Goal: Task Accomplishment & Management: Complete application form

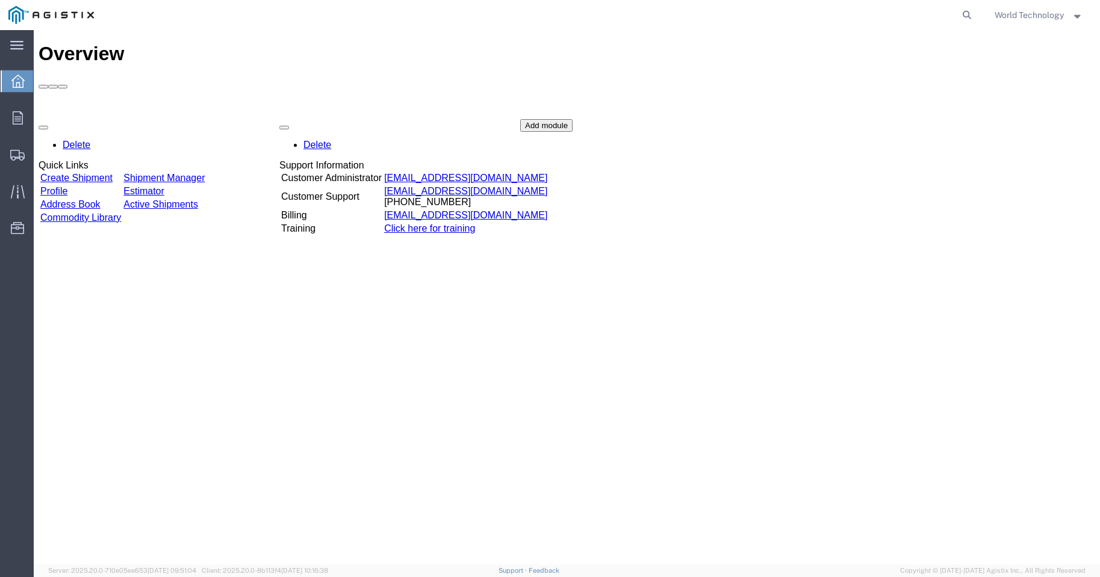
click at [113, 173] on link "Create Shipment" at bounding box center [76, 178] width 72 height 10
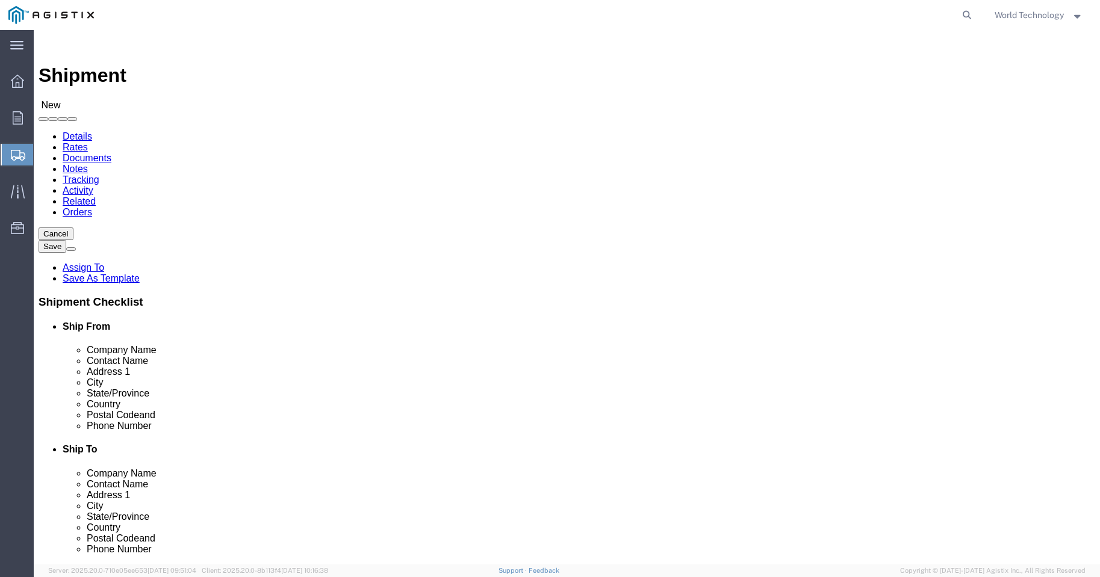
select select
drag, startPoint x: 252, startPoint y: 213, endPoint x: 218, endPoint y: 182, distance: 45.2
click select "Select PG&E World Wide Technology Inc"
select select "9596"
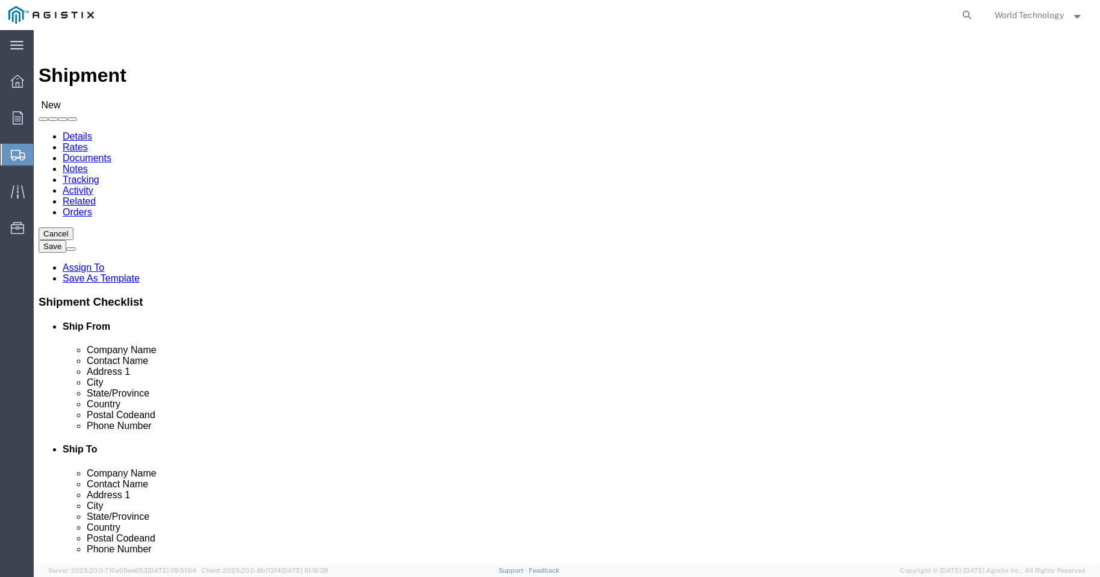
click select "Select PG&E World Wide Technology Inc"
select select "PURCHORD"
select select
select select "MYPROFILE"
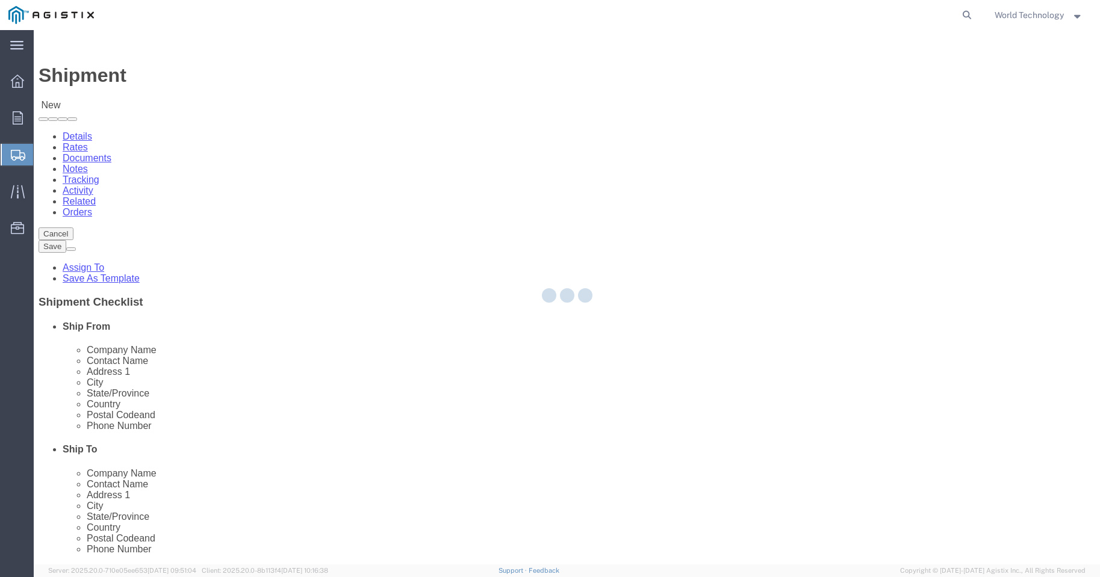
type input "World Wide Technology Inc"
type input "World Technology"
type input "[STREET_ADDRESS]"
type input "[GEOGRAPHIC_DATA]"
type input "62025"
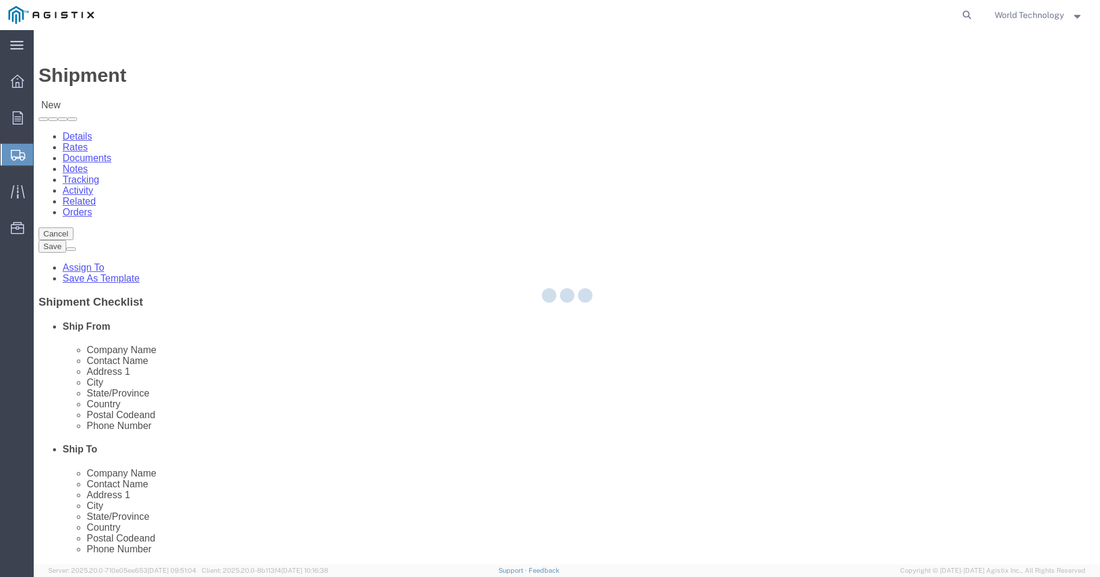
type input "3148240378"
type input "[EMAIL_ADDRESS][DOMAIN_NAME]"
checkbox input "true"
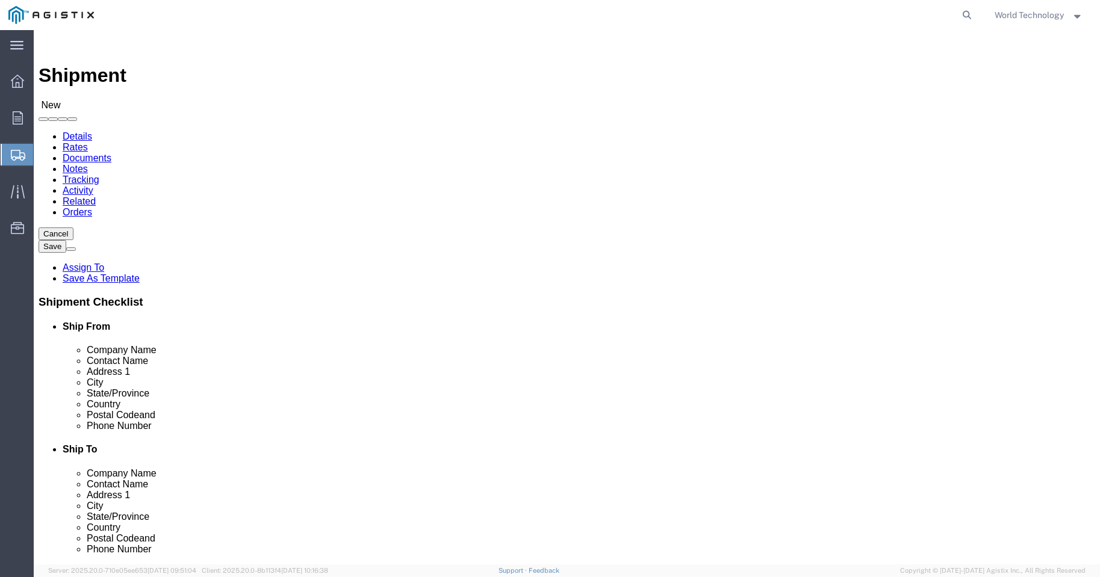
select select "IL"
click select "Select All Others [GEOGRAPHIC_DATA] [GEOGRAPHIC_DATA] [GEOGRAPHIC_DATA] [GEOGRA…"
select select "23082"
click select "Select All Others [GEOGRAPHIC_DATA] [GEOGRAPHIC_DATA] [GEOGRAPHIC_DATA] [GEOGRA…"
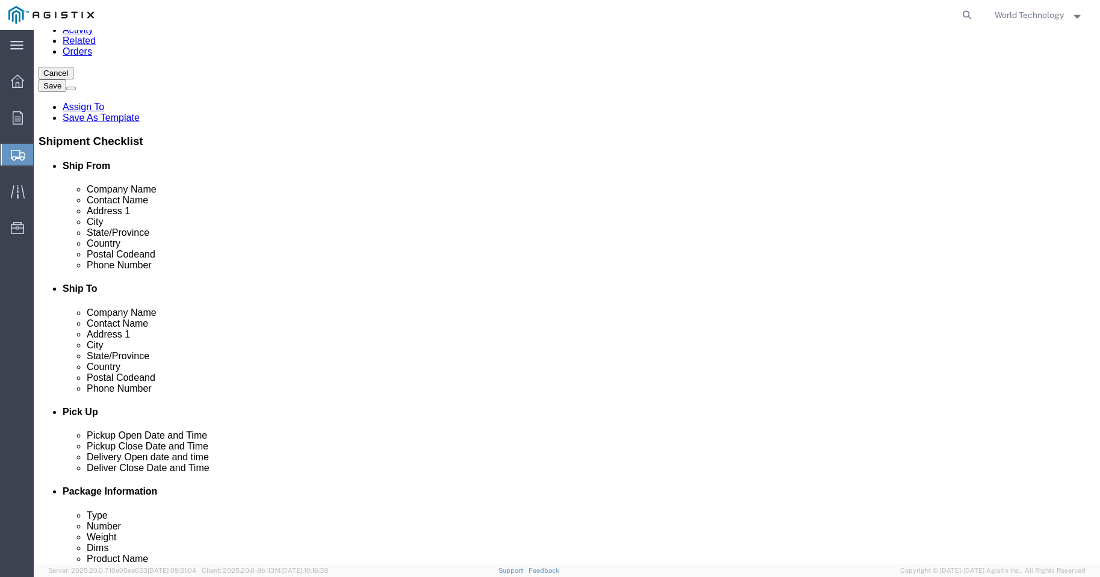
scroll to position [5299, 0]
select select "71686"
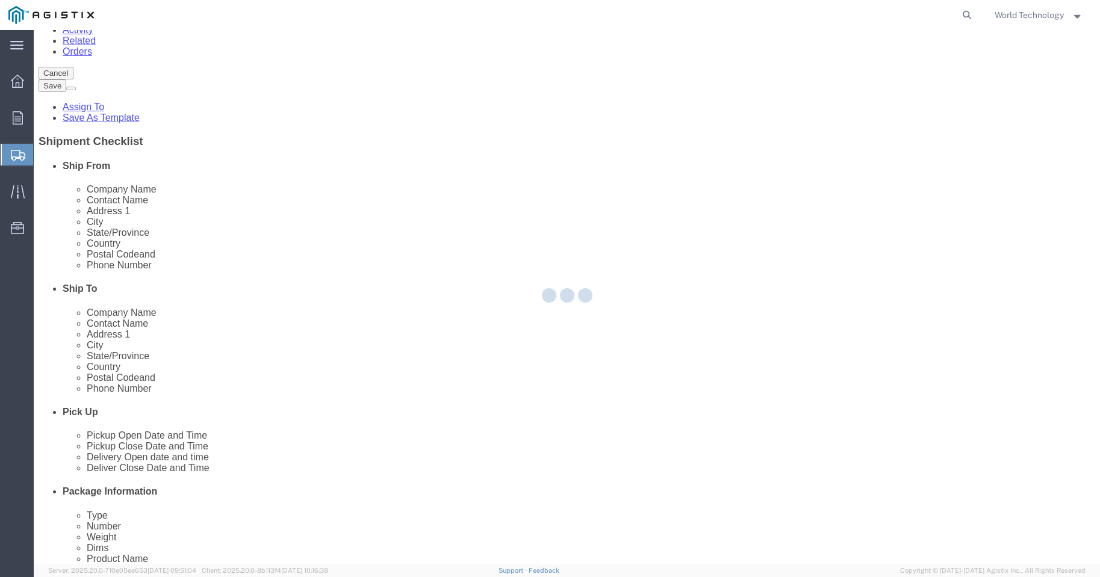
type input "PG&E"
type input "[STREET_ADDRESS]"
type input "[GEOGRAPHIC_DATA][PERSON_NAME]"
type input "95670"
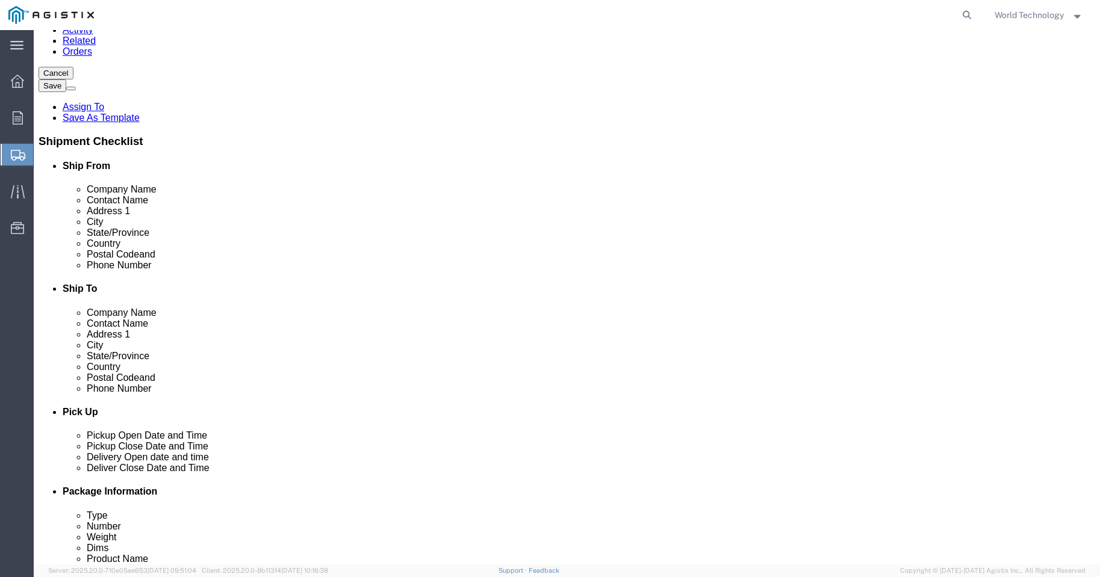
select select "CA"
click input "text"
type input "[PERSON_NAME]"
click input "text"
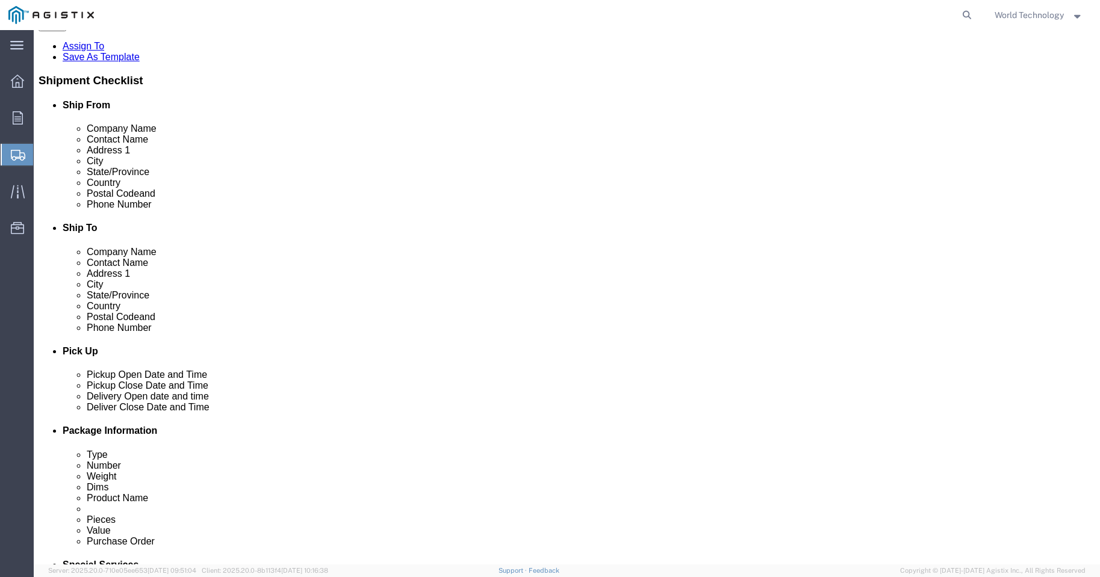
scroll to position [321, 0]
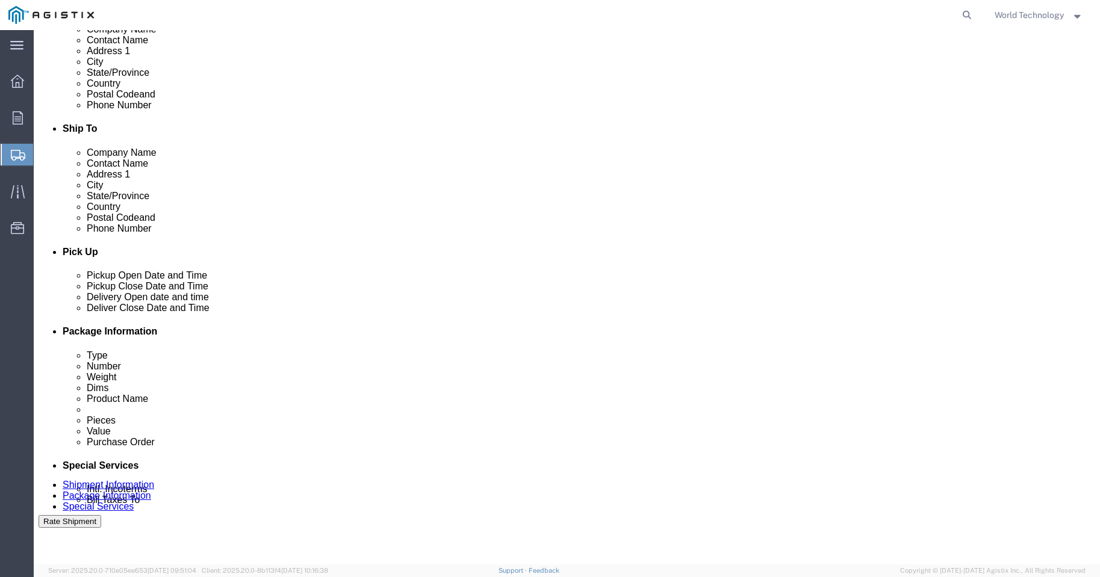
type input "4159613810"
click div
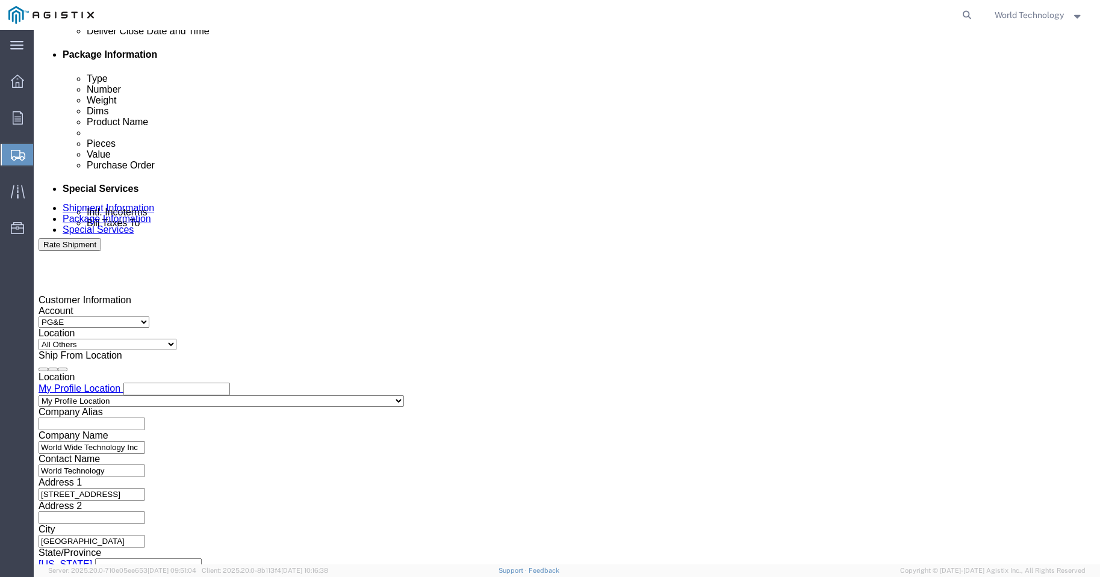
click input "12:00 PM"
click button "Apply"
click div
click button "Apply"
click input "text"
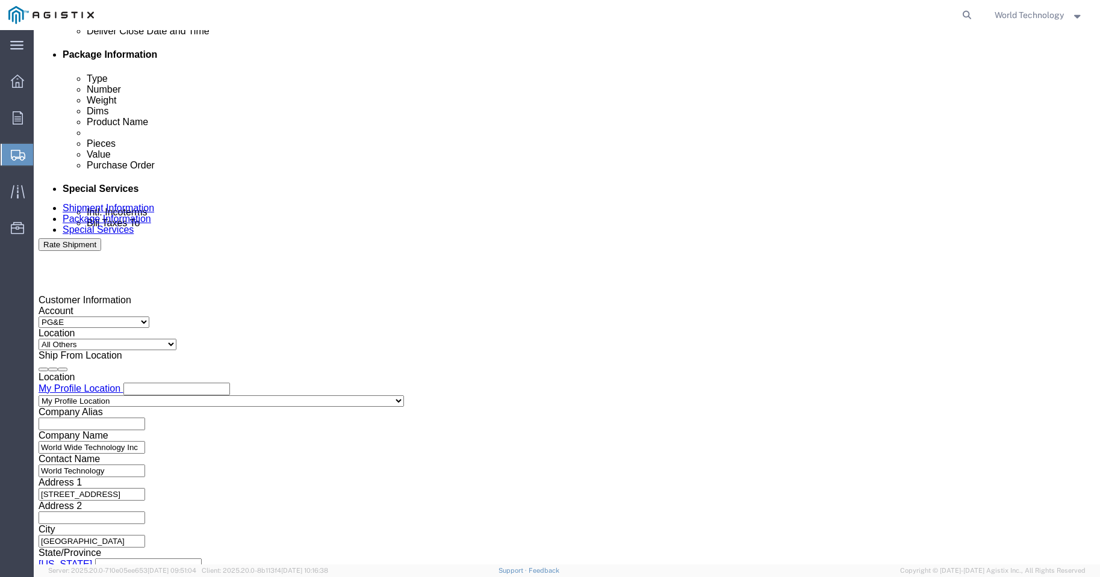
type input "2701235297"
click select "Select Account Type Activity ID Airline Appointment Number ASN Batch Request # …"
select select "DELNUM"
click select "Select Account Type Activity ID Airline Appointment Number ASN Batch Request # …"
click input "text"
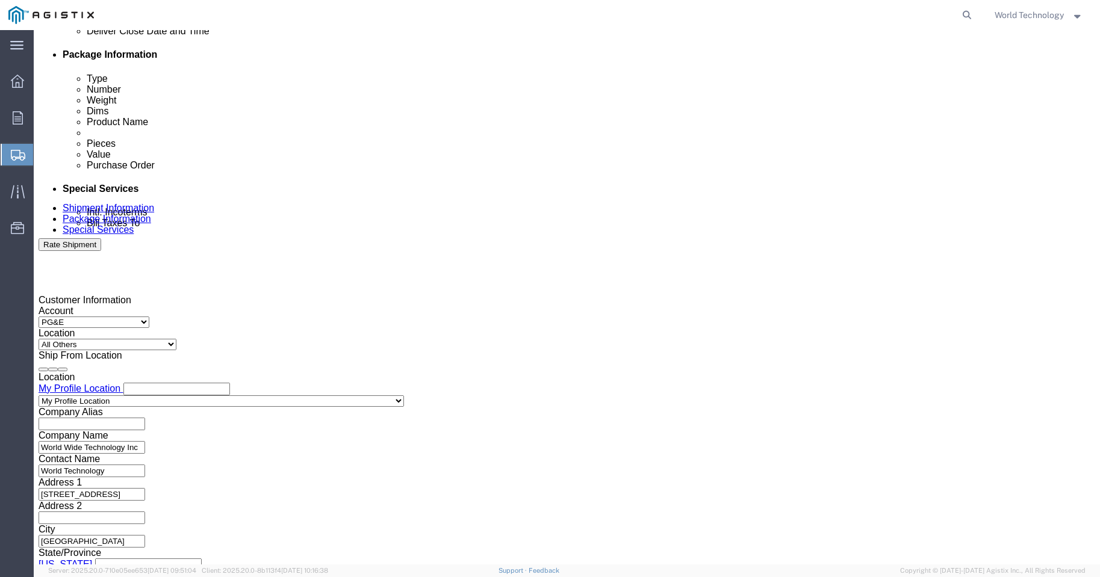
type input "1602649852"
click select "Select Account Type Activity ID Airline Appointment Number ASN Batch Request # …"
select select "SALEORDR"
click select "Select Account Type Activity ID Airline Appointment Number ASN Batch Request # …"
click input "text"
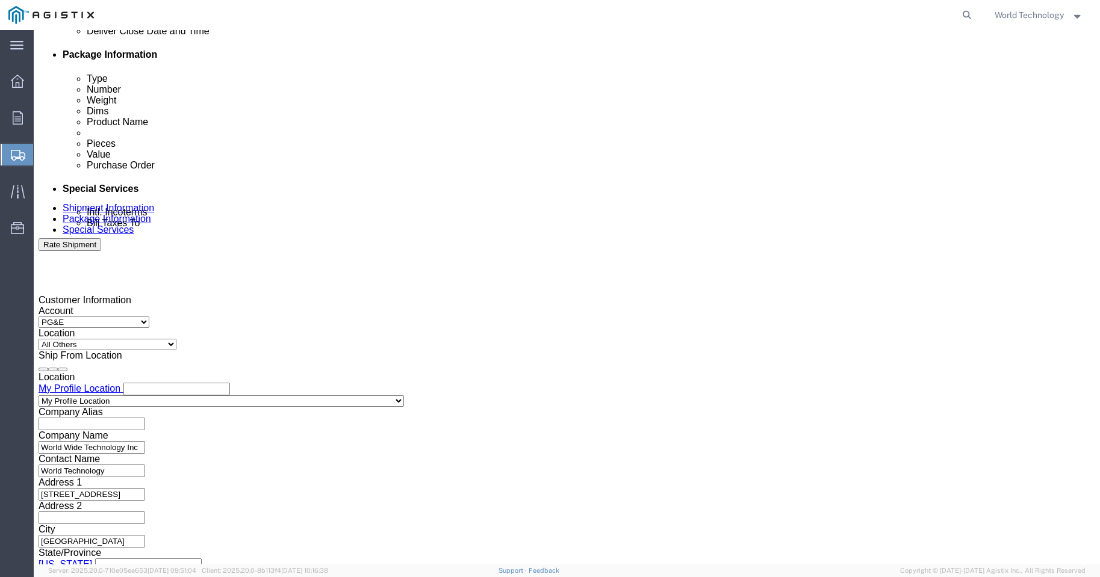
type input "12349785"
click button "Continue"
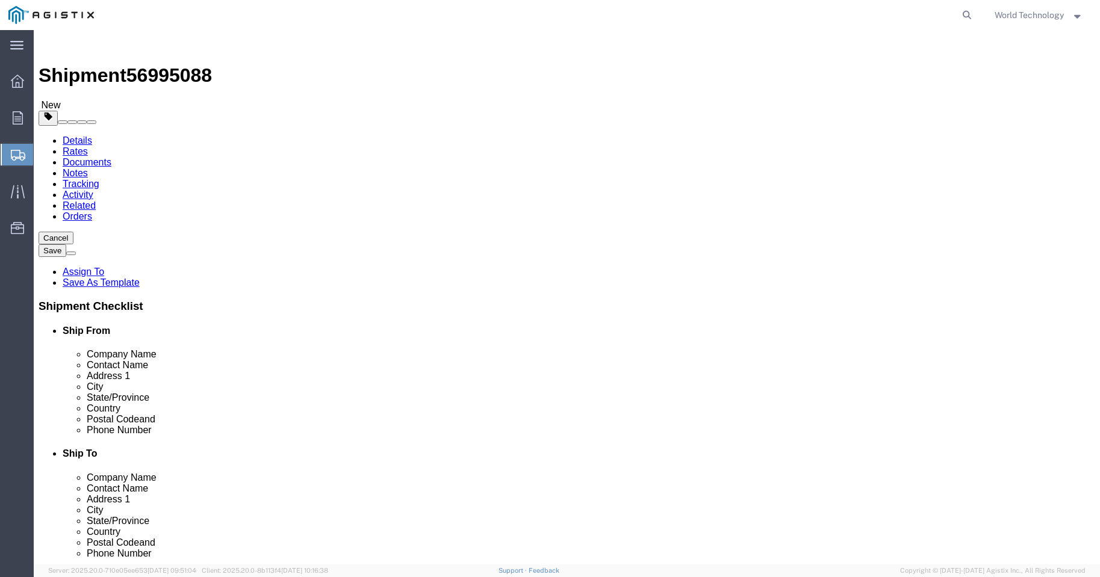
click select "Select Bulk Bundle(s) Cardboard Box(es) Carton(s) Crate(s) Drum(s) (Fiberboard)…"
select select "PSNS"
click select "Select Bulk Bundle(s) Cardboard Box(es) Carton(s) Crate(s) Drum(s) (Fiberboard)…"
click input "text"
type input "4"
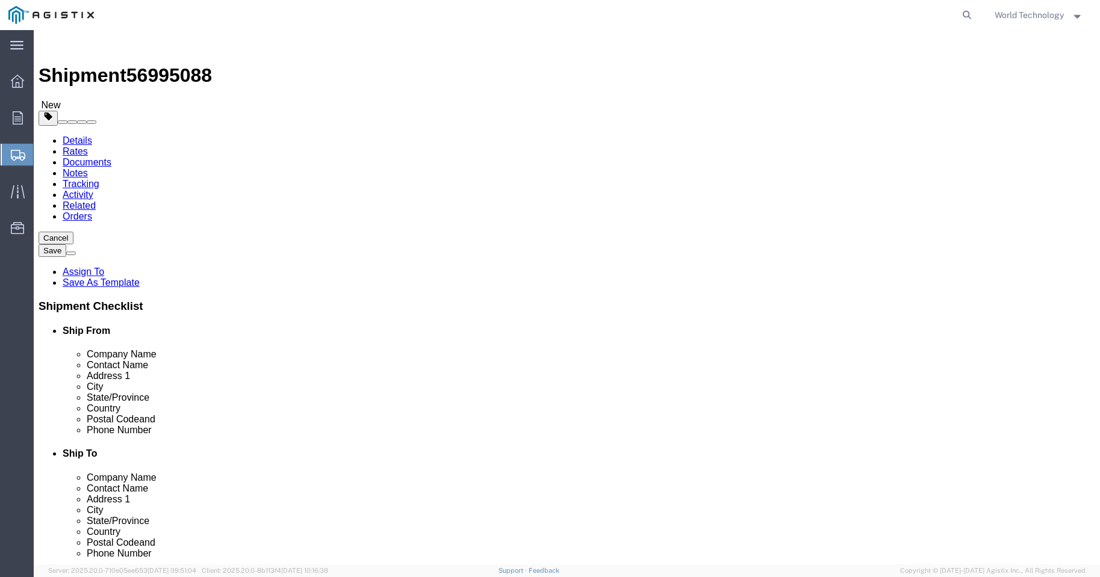
click input "text"
type input "48"
type input "40"
type input "53"
drag, startPoint x: 185, startPoint y: 306, endPoint x: 105, endPoint y: 299, distance: 80.4
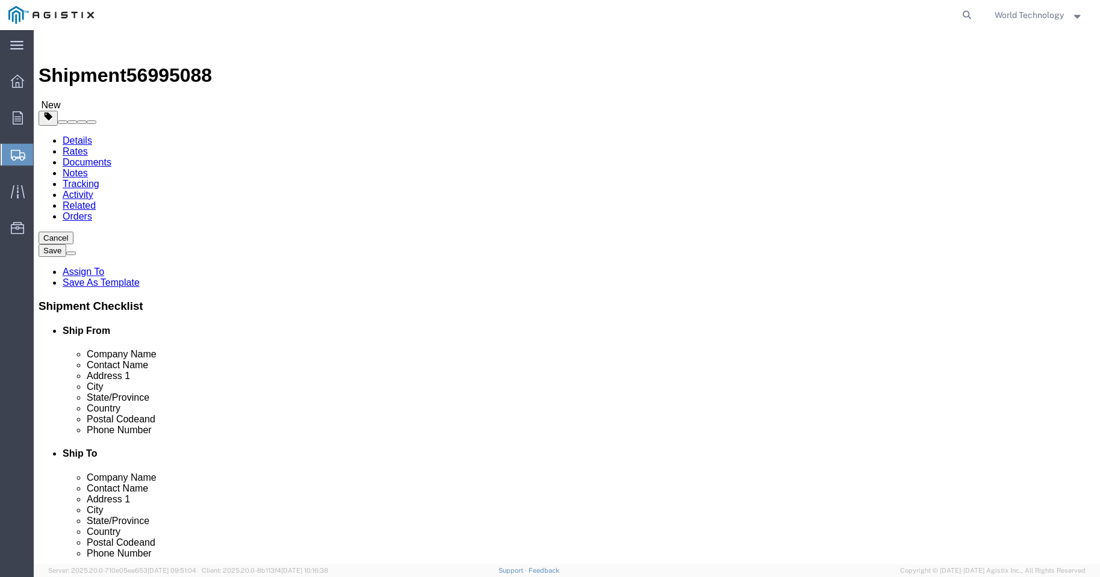
click div "Weight 0.00 Select kgs lbs Ship. t°"
type input "318"
click div "1 x Pallet(s) Standard (Not Stackable) Package Type Select Bulk Bundle(s) Cardb…"
click link "Add Content"
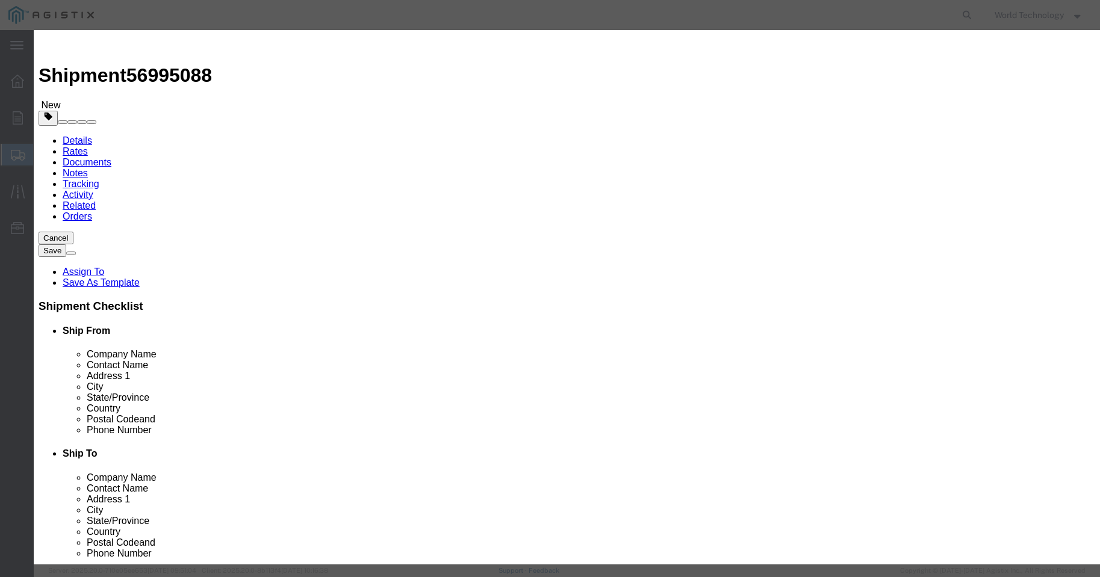
click input "text"
type input "COMPUTER EQUIPMENT"
click input "0"
type input "4"
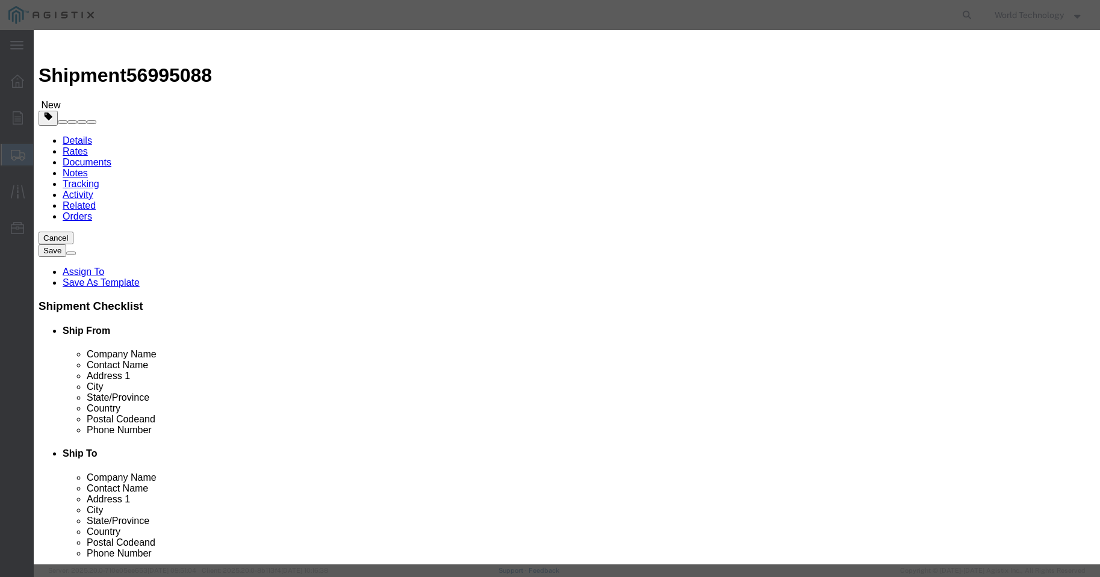
click input "text"
type input "10,000"
click select "Select 50 55 60 65 70 85 92.5 100 125 175 250 300 400"
select select "92.5"
click select "Select 50 55 60 65 70 85 92.5 100 125 175 250 300 400"
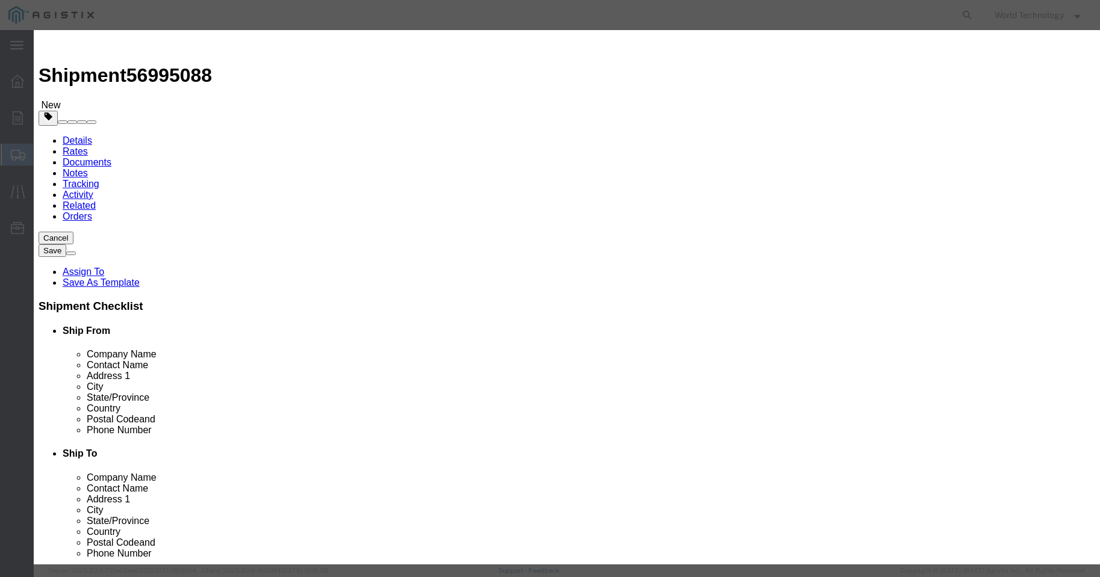
click button "Save & Close"
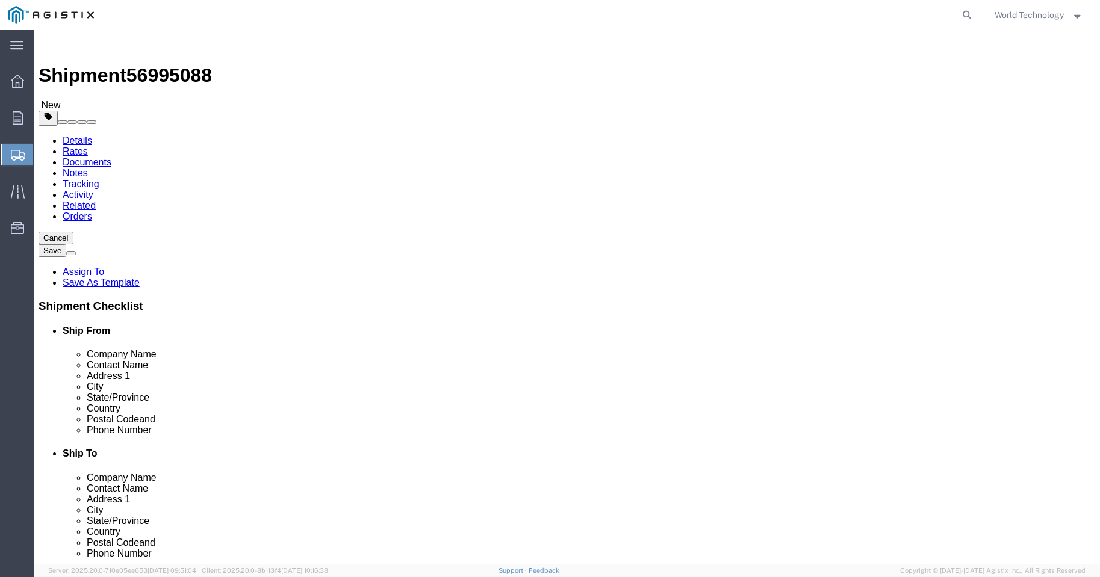
click link "Add Package"
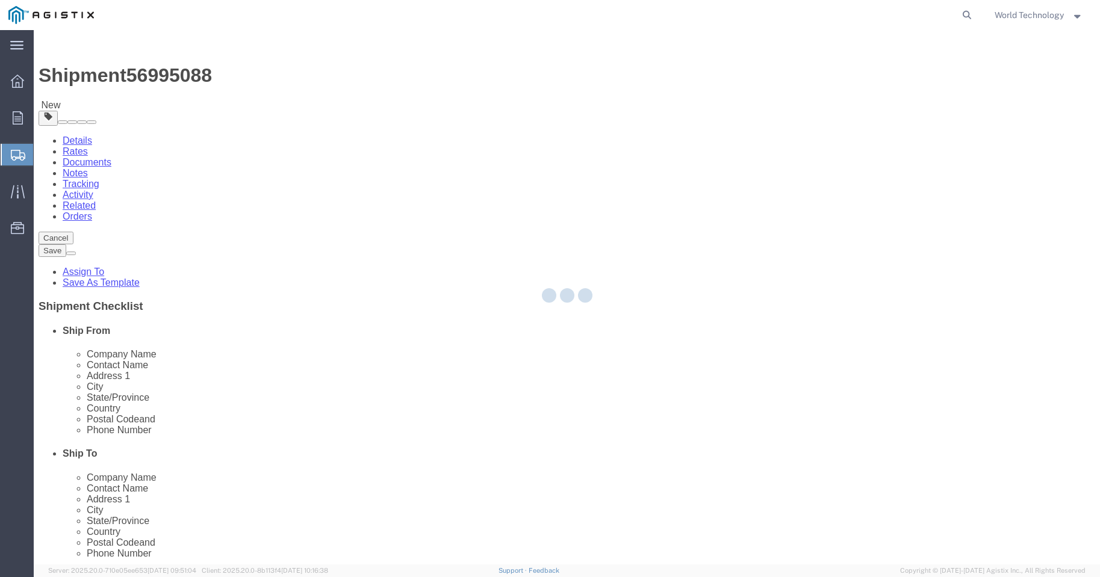
select select "PSNS"
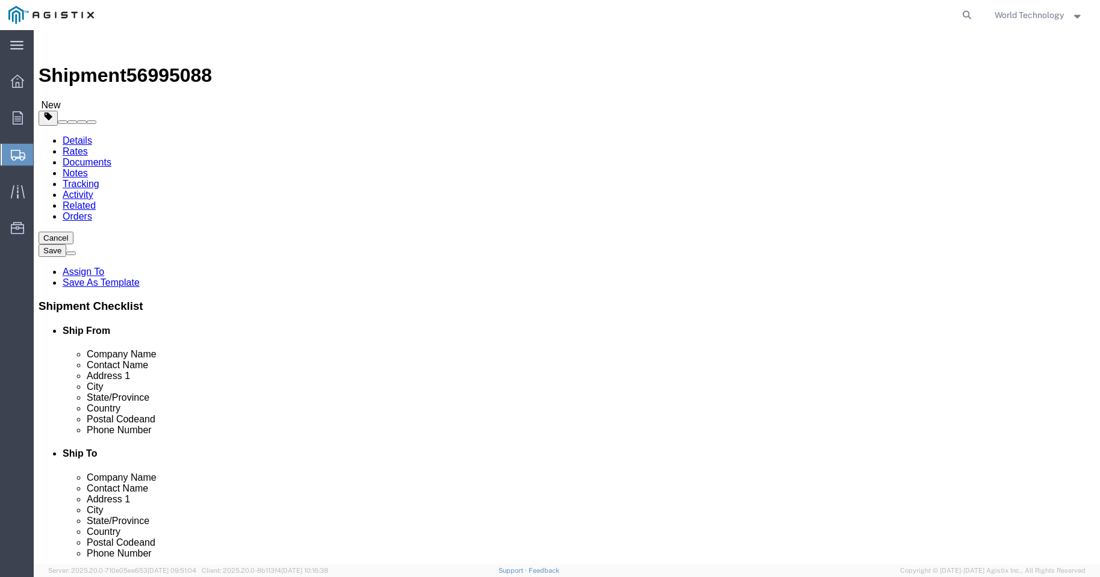
click select "Select Bulk Bundle(s) Cardboard Box(es) Carton(s) Crate(s) Drum(s) (Fiberboard)…"
select select "PSNS"
click select "Select Bulk Bundle(s) Cardboard Box(es) Carton(s) Crate(s) Drum(s) (Fiberboard)…"
click input "text"
type input "8"
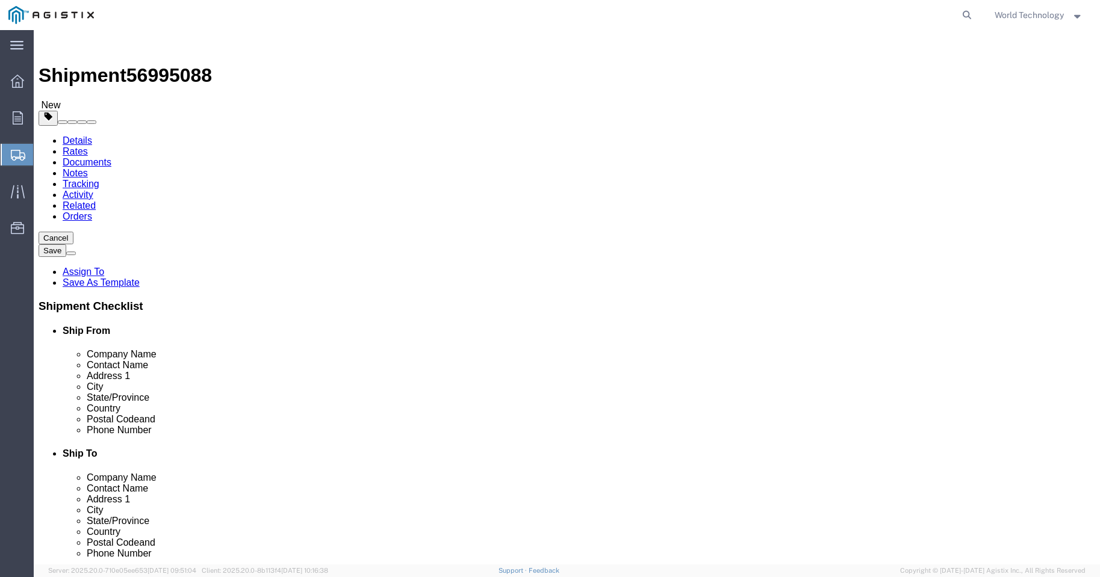
click input "text"
type input "48"
type input "40"
type input "48"
click input "0.00"
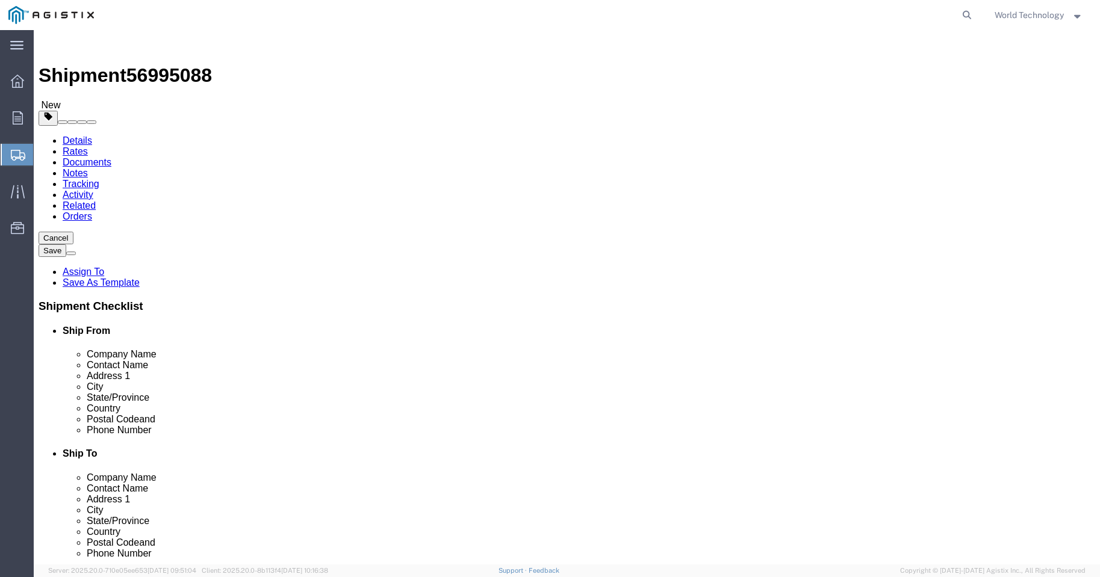
click input "0.00"
type input "525"
click link "Add Content"
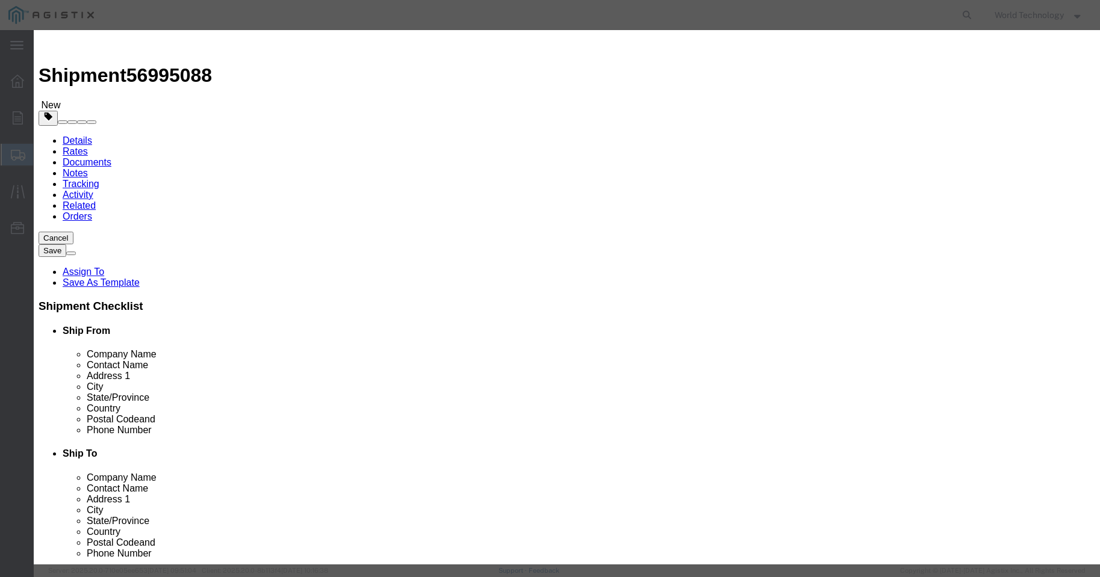
click input "text"
type input "COMPUTER EQUIPMENT"
click input "0"
type input "8"
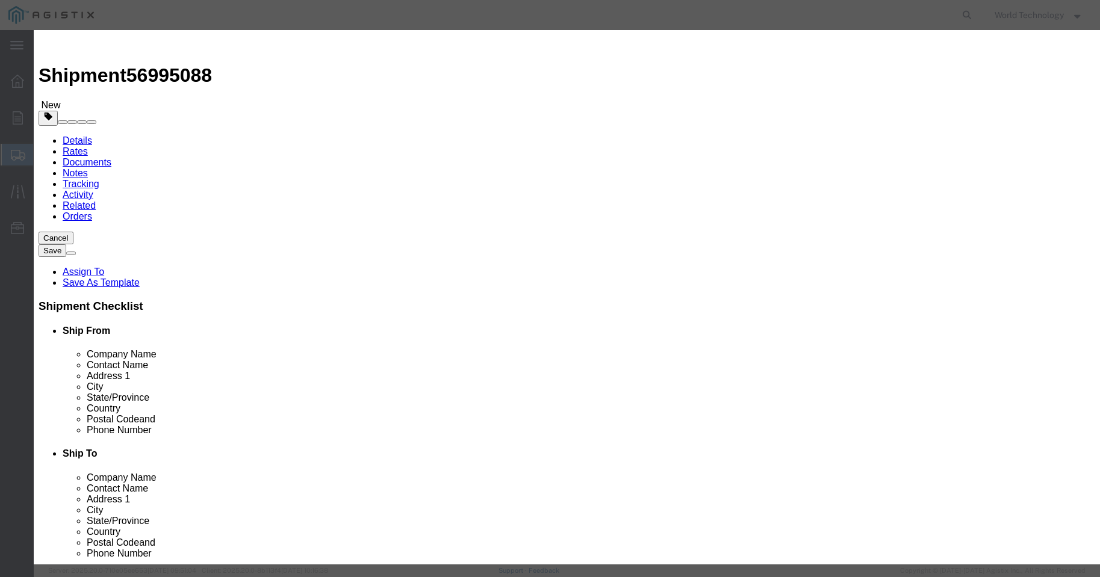
click input "text"
type input "10,000"
click select "Select 50 55 60 65 70 85 92.5 100 125 175 250 300 400"
select select "92.5"
click select "Select 50 55 60 65 70 85 92.5 100 125 175 250 300 400"
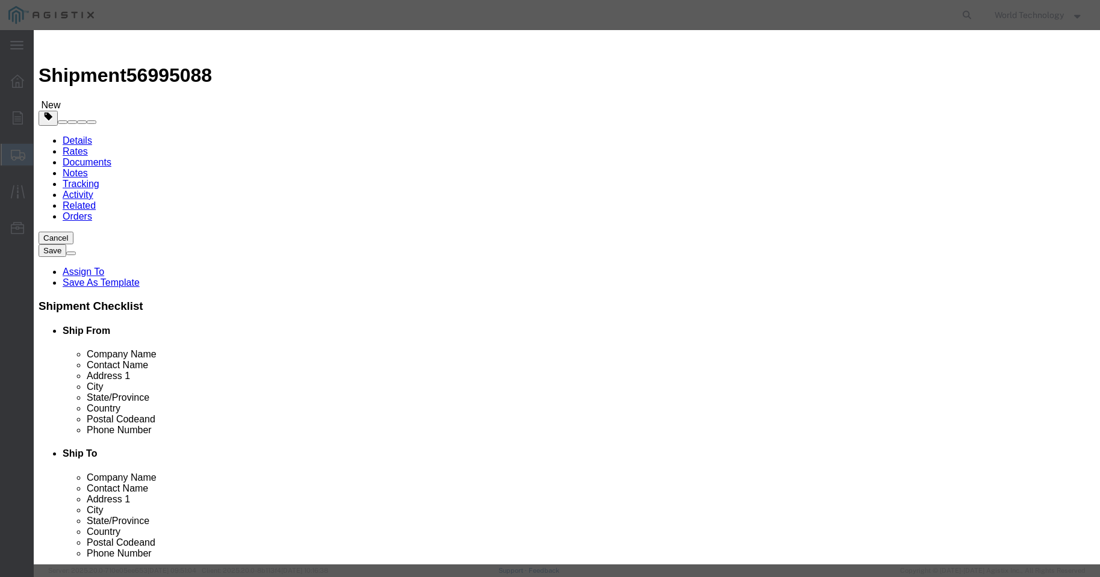
click div "Save & Add Another Save & Close Close"
click button "Save & Close"
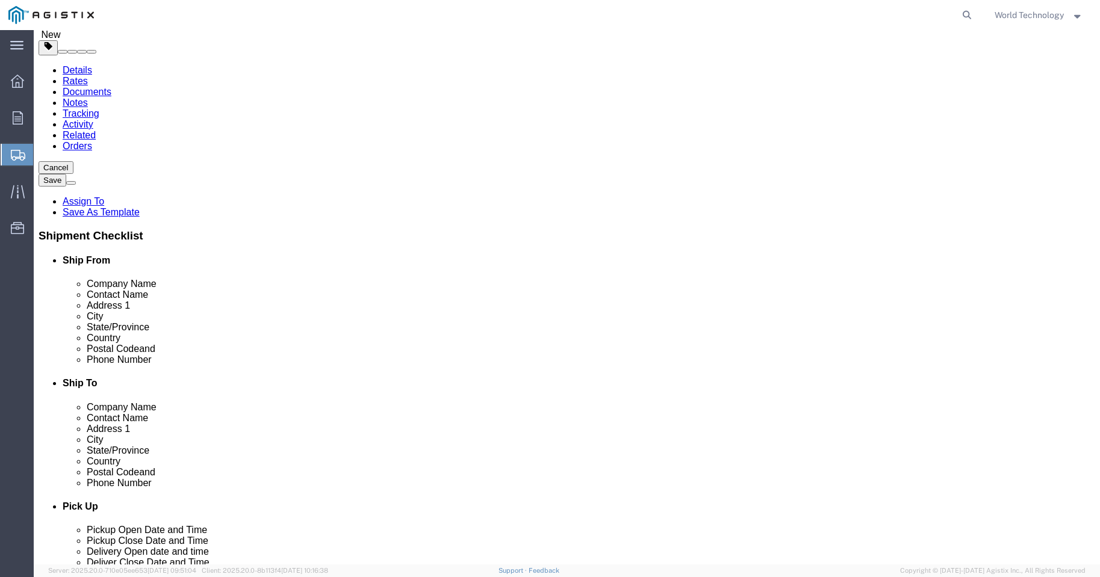
scroll to position [108, 0]
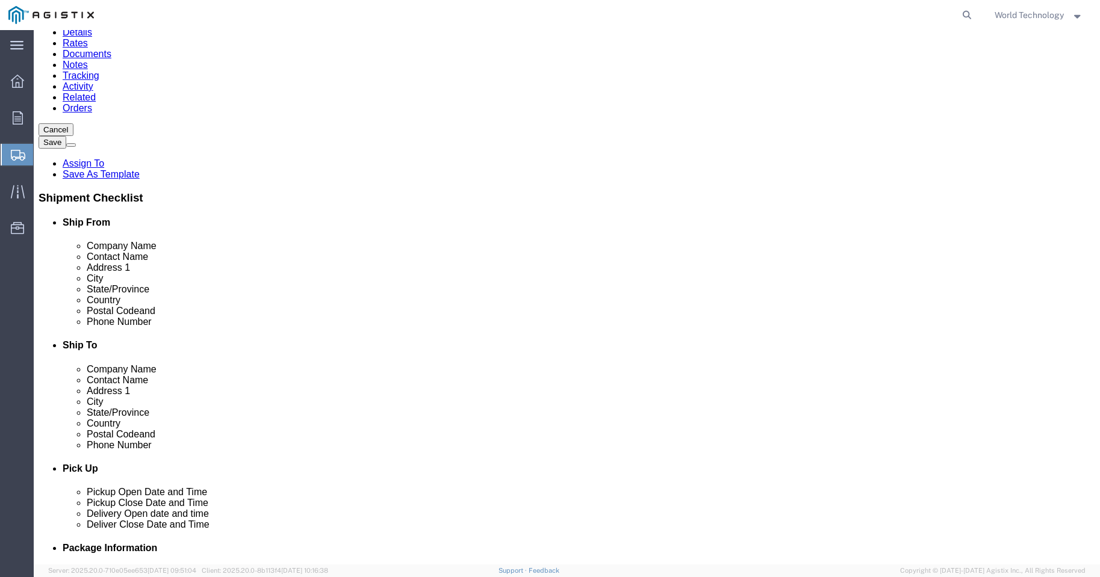
click button "Continue"
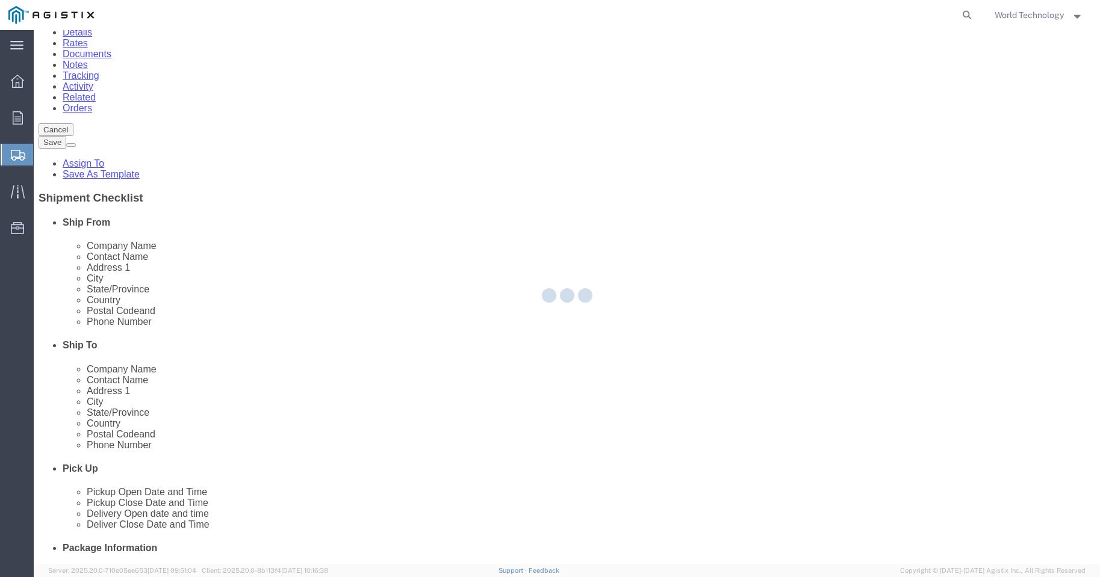
select select
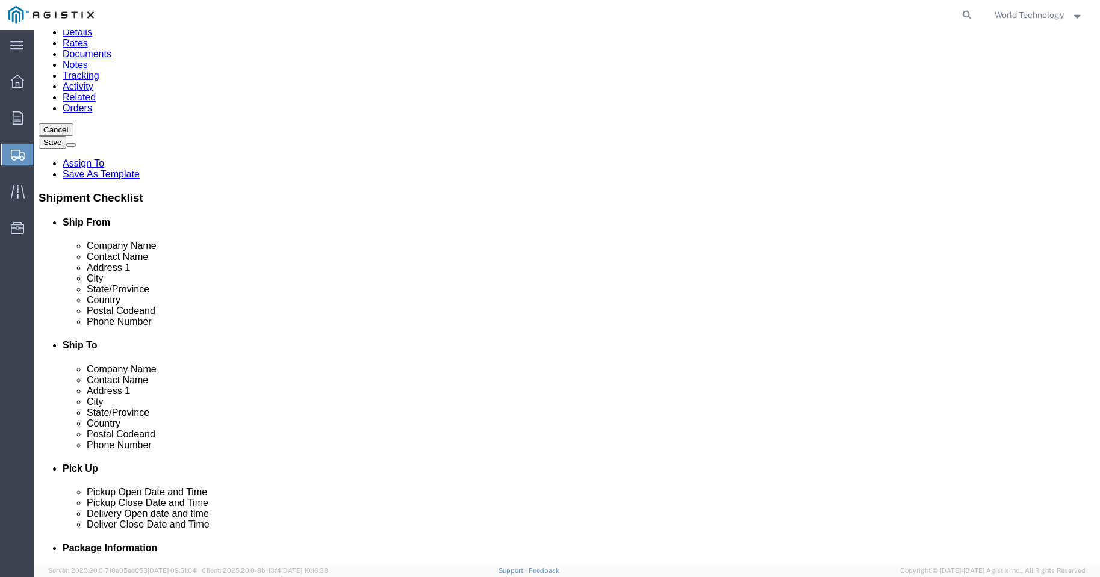
click select "Select 1 Day 2 Day 3-5 Day Economy 5+ Day"
select select "3-5 Day Economy"
click select "Select 1 Day 2 Day 3-5 Day Economy 5+ Day"
click button "Rate Shipment"
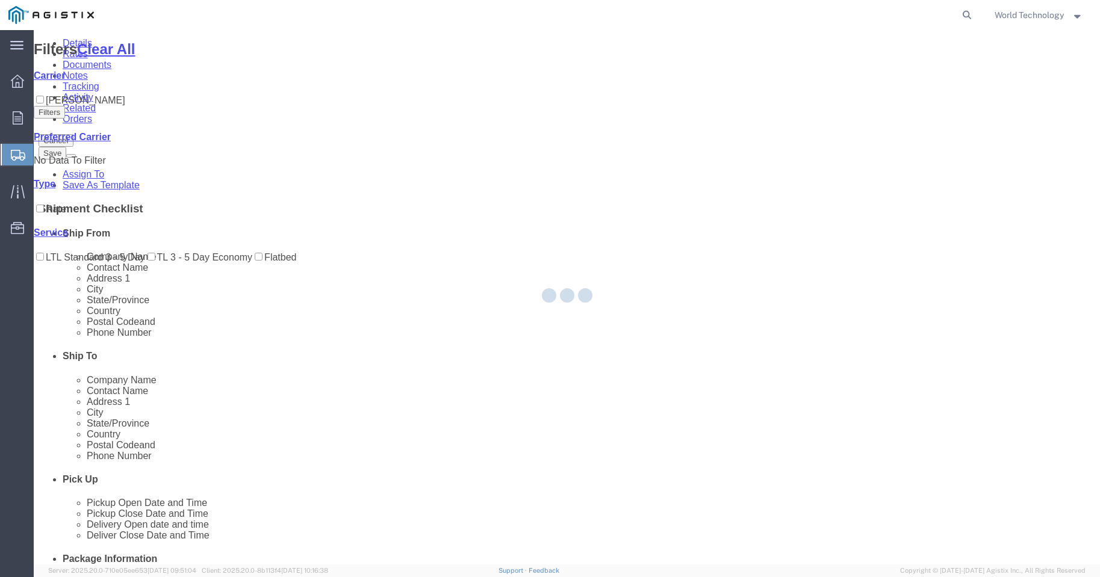
scroll to position [0, 0]
